Goal: Transaction & Acquisition: Purchase product/service

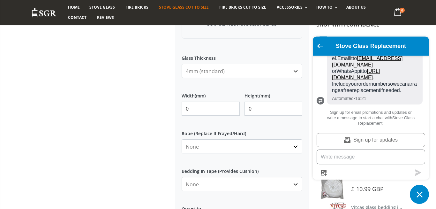
scroll to position [264, 0]
click at [212, 110] on input "0" at bounding box center [211, 109] width 58 height 14
type input "250"
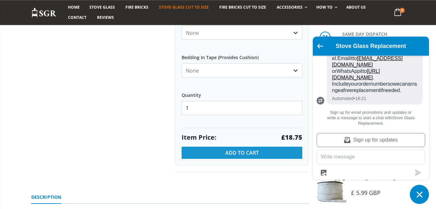
scroll to position [397, 0]
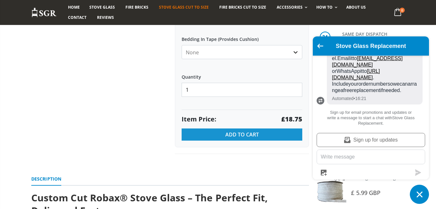
type input "125"
click at [262, 132] on button "Add to Cart" at bounding box center [242, 134] width 121 height 12
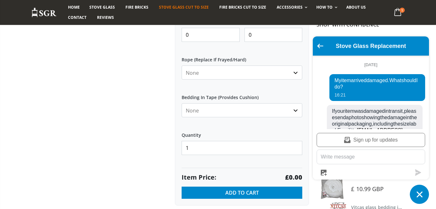
scroll to position [308, 0]
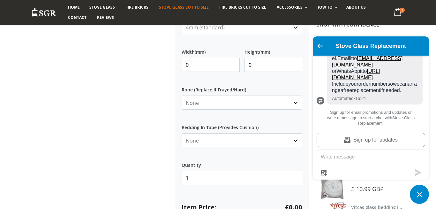
click at [206, 70] on input "0" at bounding box center [211, 65] width 58 height 14
type input "195"
type input "189"
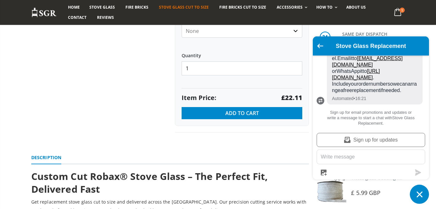
scroll to position [441, 0]
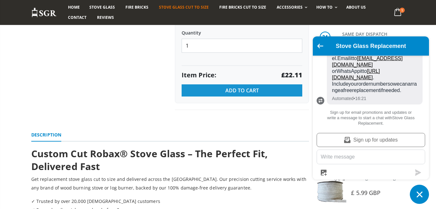
click at [234, 91] on span "Add to Cart" at bounding box center [242, 90] width 34 height 7
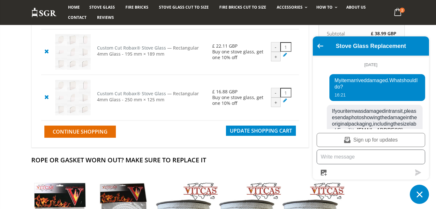
scroll to position [91, 0]
